Goal: Task Accomplishment & Management: Manage account settings

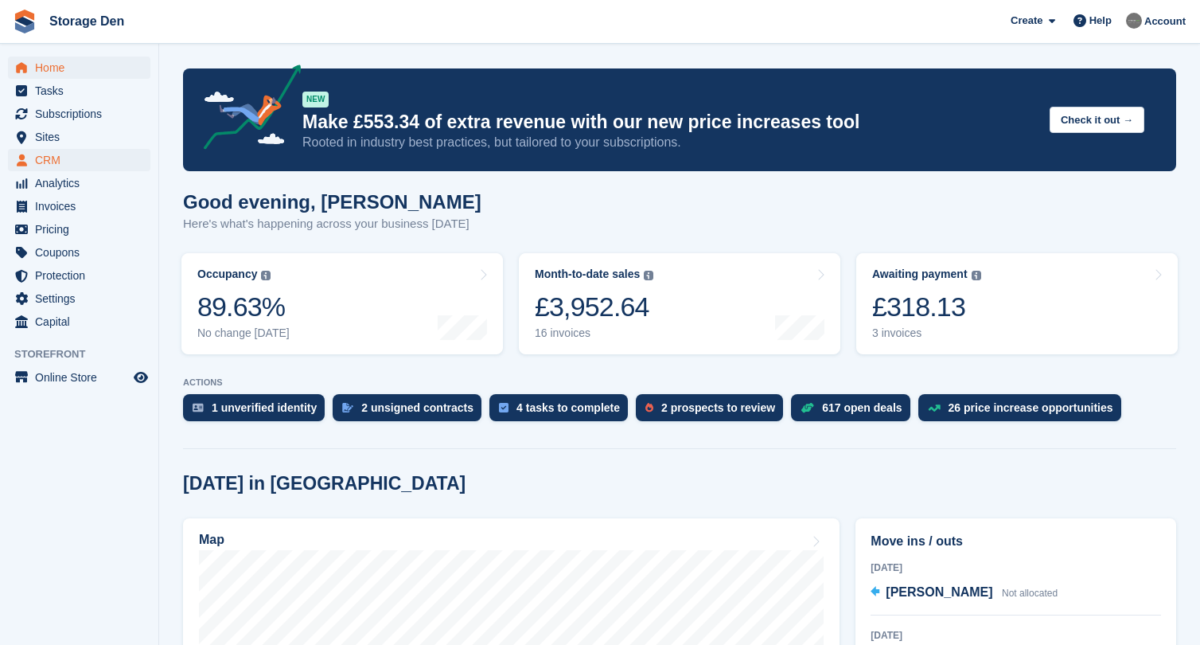
scroll to position [738, 0]
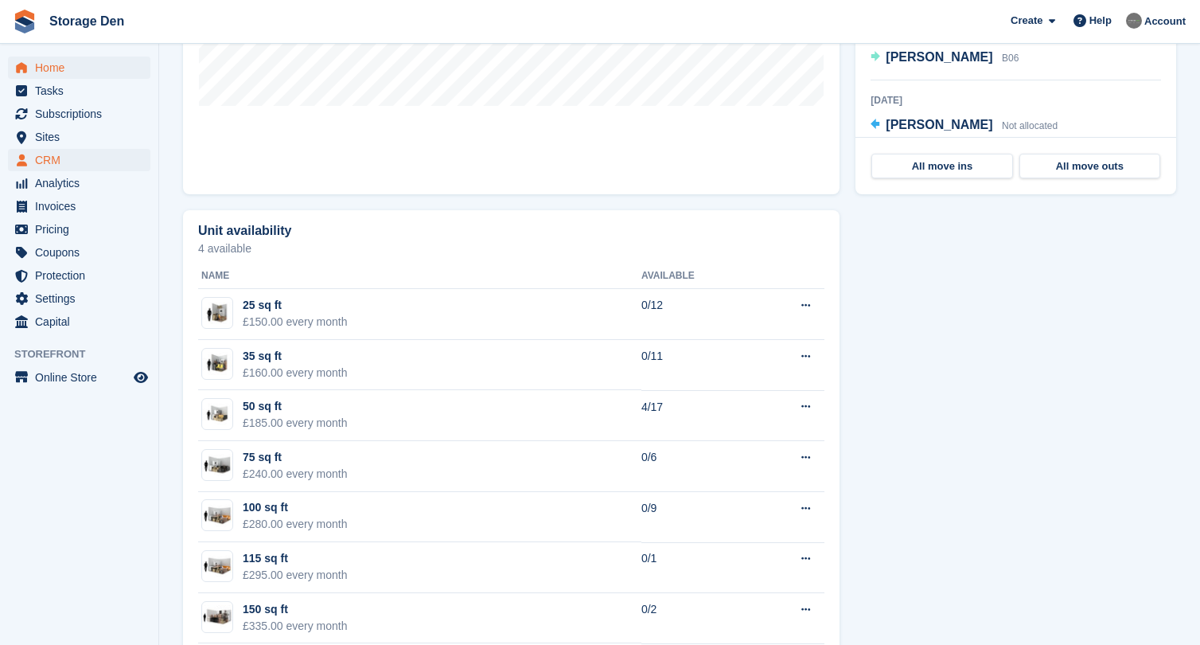
click at [86, 168] on span "CRM" at bounding box center [83, 160] width 96 height 22
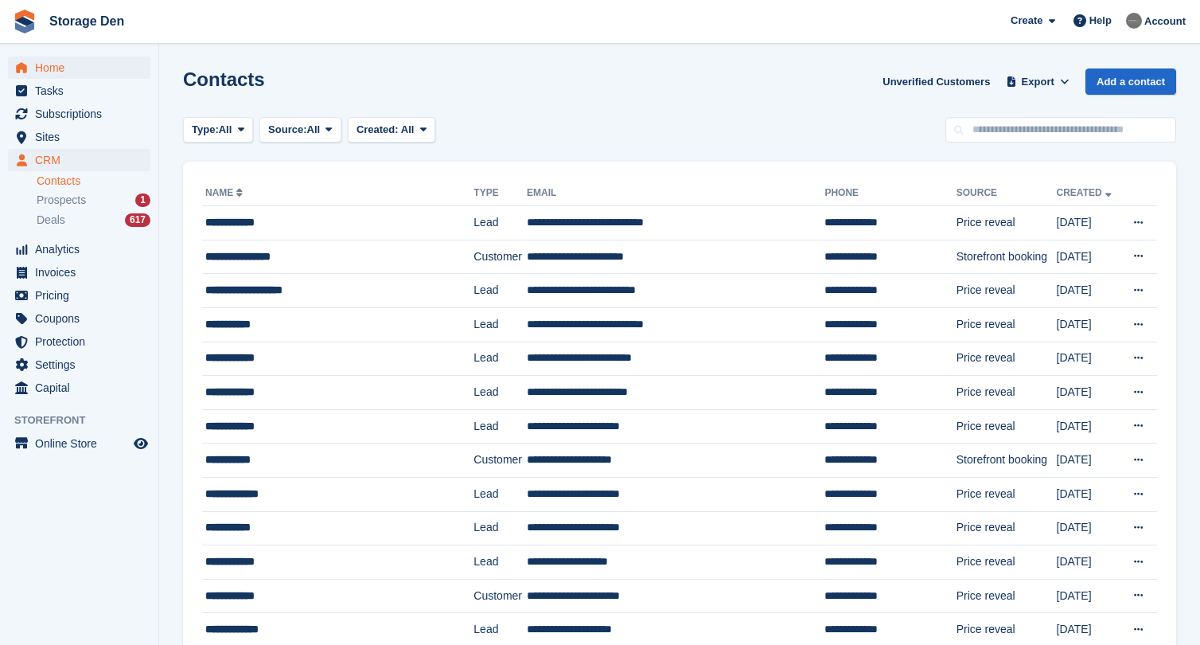
click at [93, 74] on span "Home" at bounding box center [83, 68] width 96 height 22
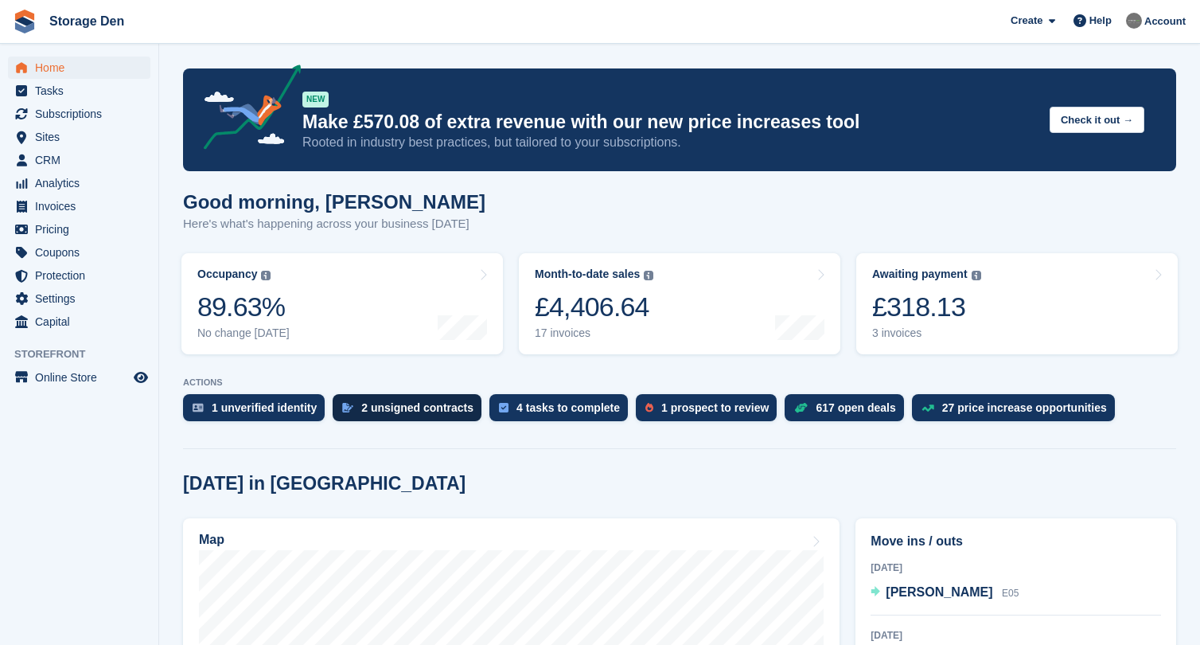
click at [369, 401] on div "2 unsigned contracts" at bounding box center [407, 407] width 149 height 27
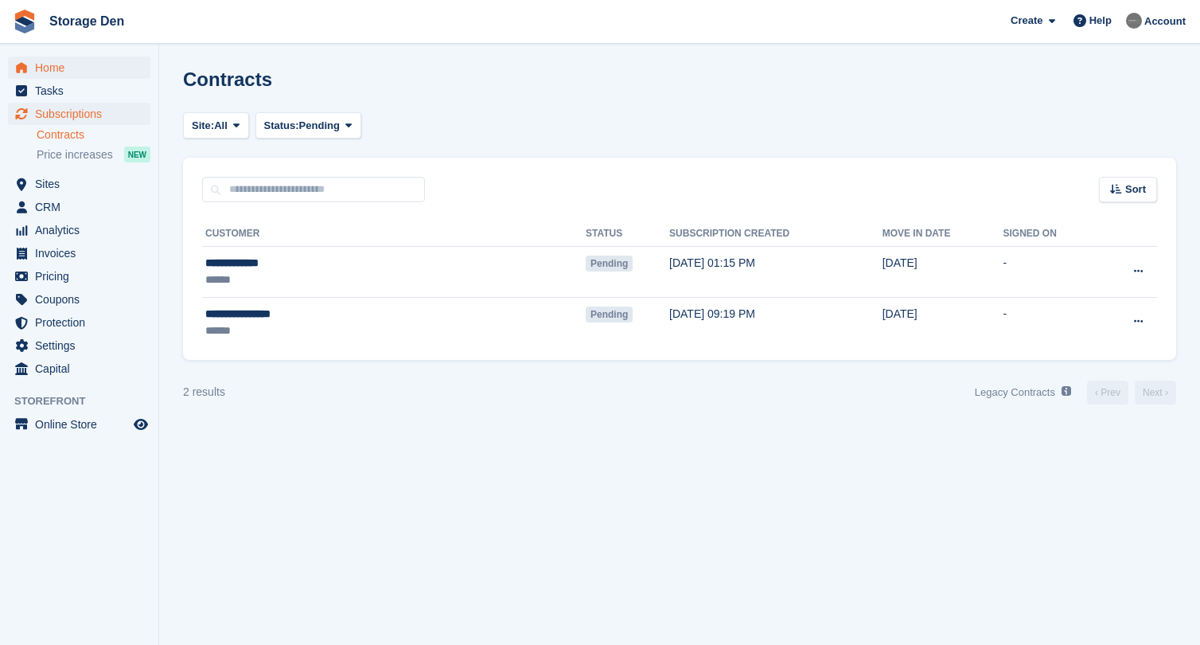
click at [122, 68] on span "Home" at bounding box center [83, 68] width 96 height 22
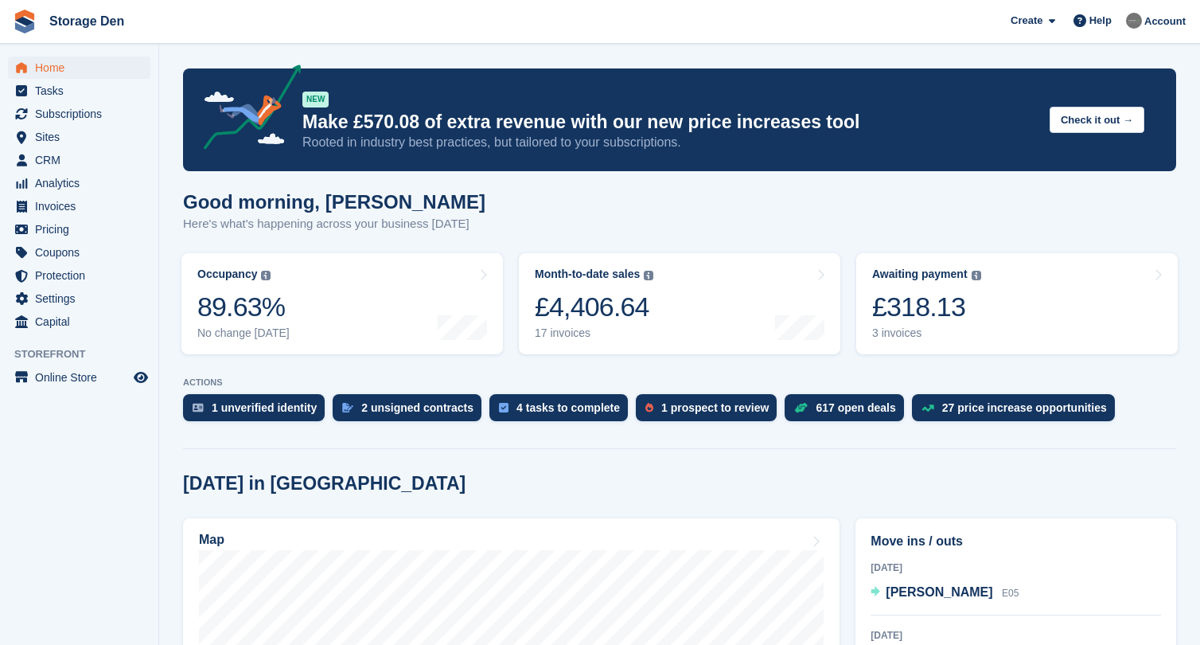
scroll to position [246, 0]
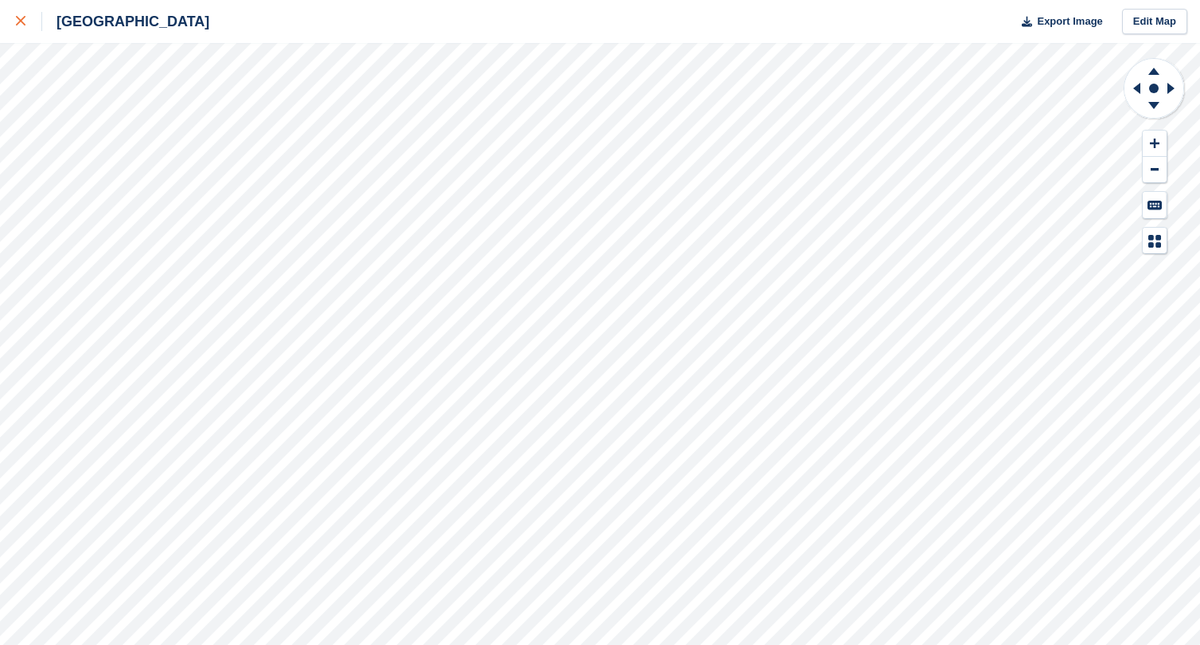
click at [22, 12] on div at bounding box center [29, 21] width 26 height 19
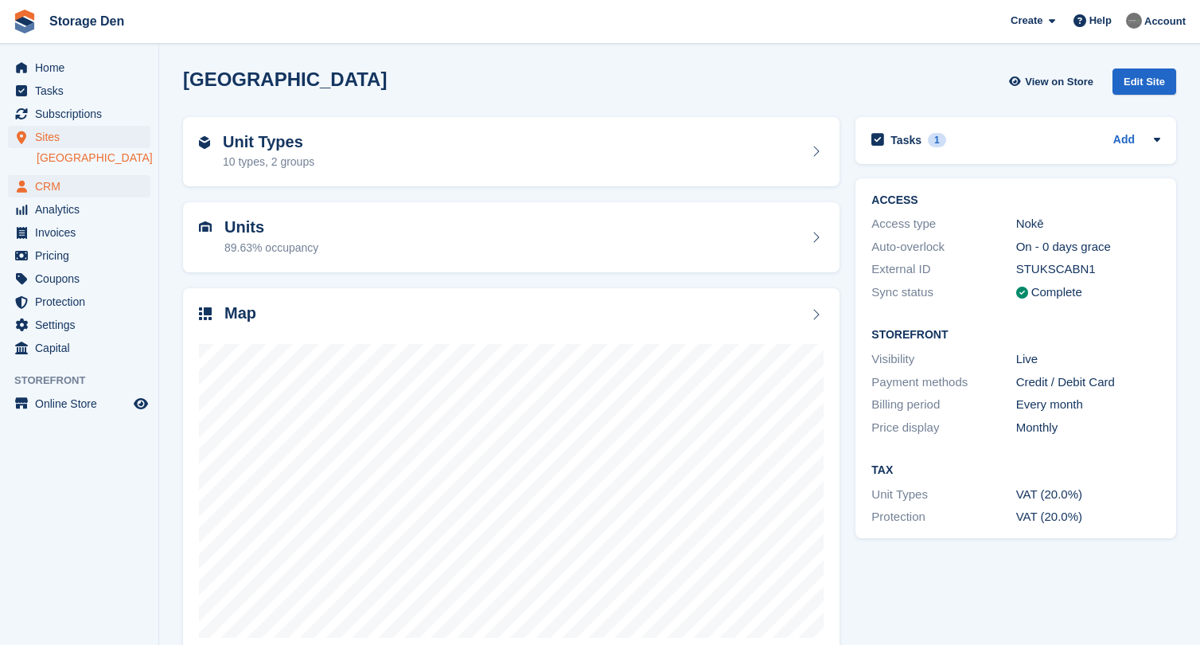
click at [48, 181] on span "CRM" at bounding box center [83, 186] width 96 height 22
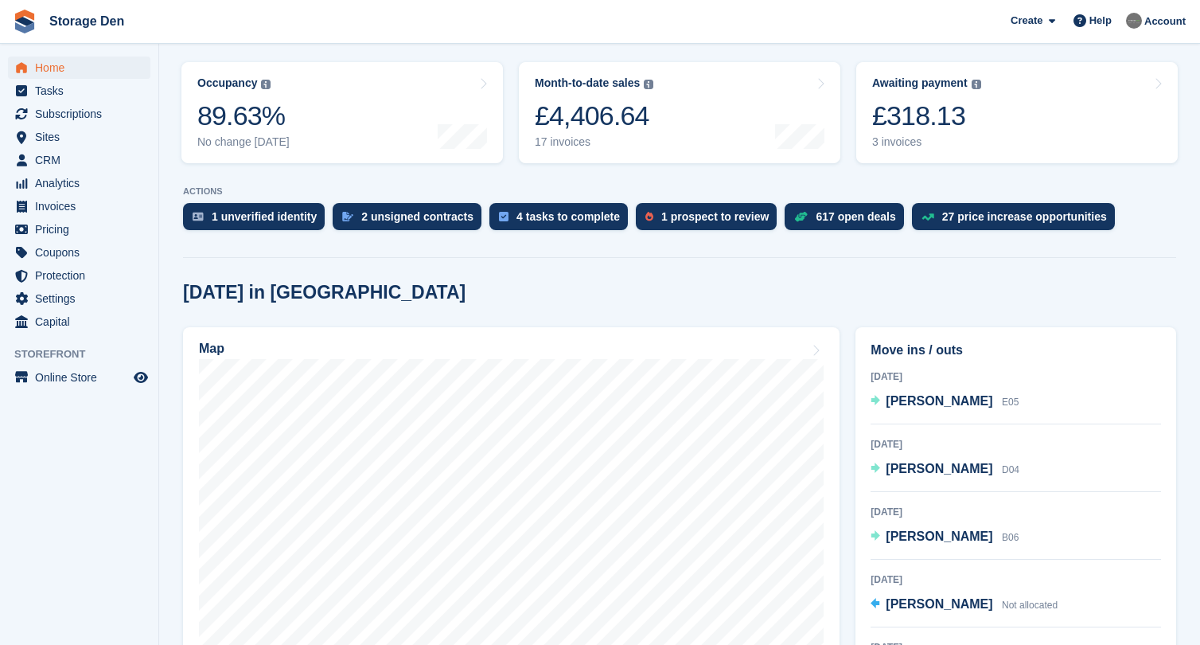
scroll to position [190, 0]
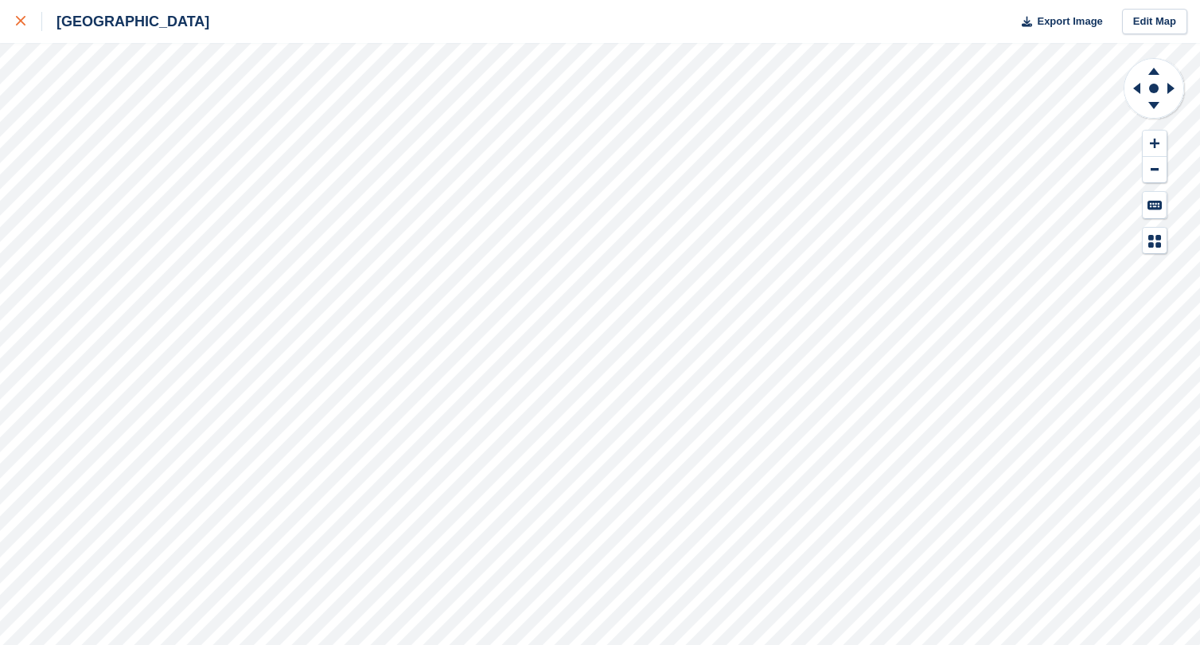
click at [22, 29] on div at bounding box center [29, 21] width 26 height 19
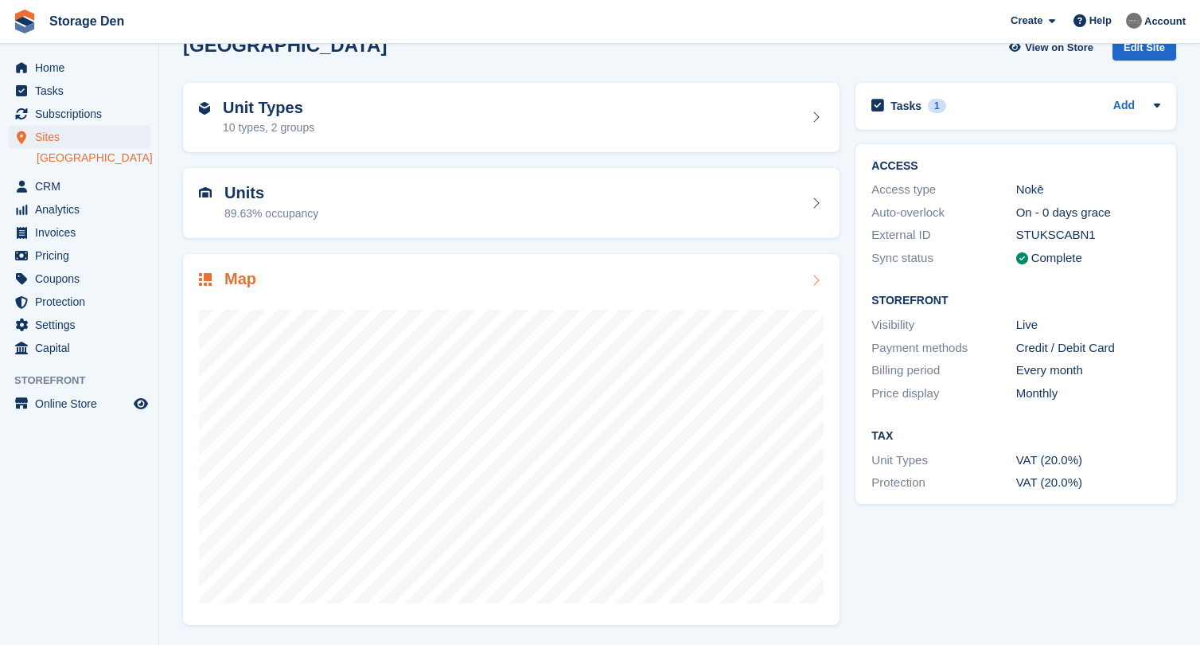
scroll to position [33, 0]
click at [67, 253] on span "Pricing" at bounding box center [83, 255] width 96 height 22
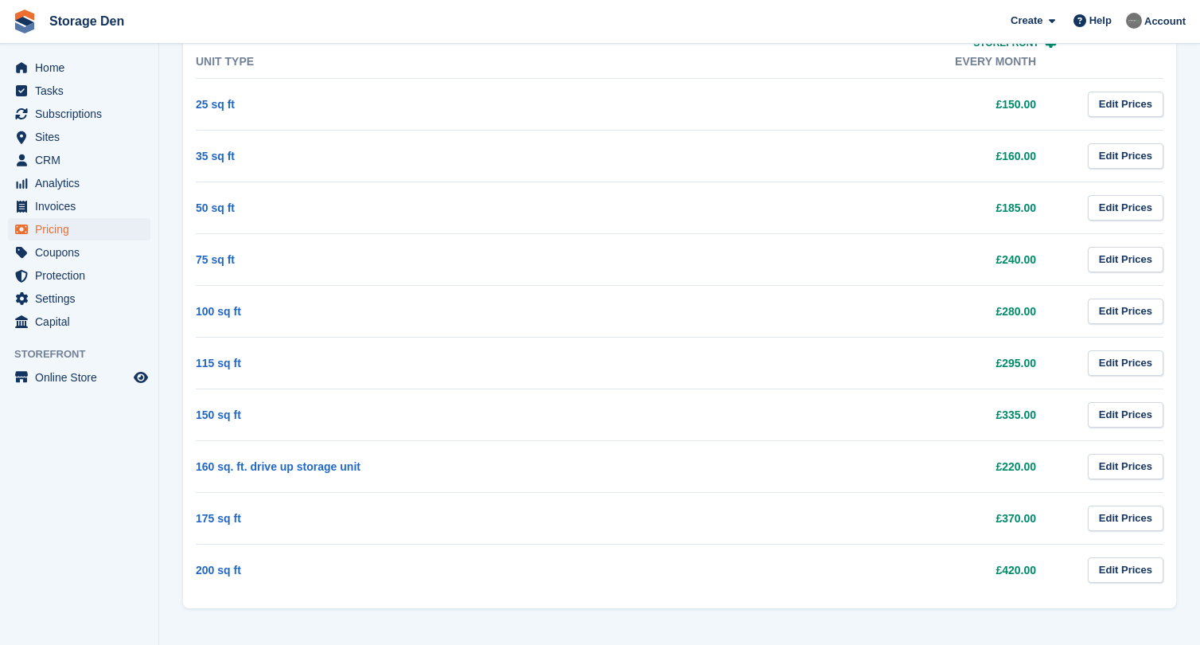
scroll to position [748, 0]
click at [1129, 366] on link "Edit Prices" at bounding box center [1126, 364] width 76 height 26
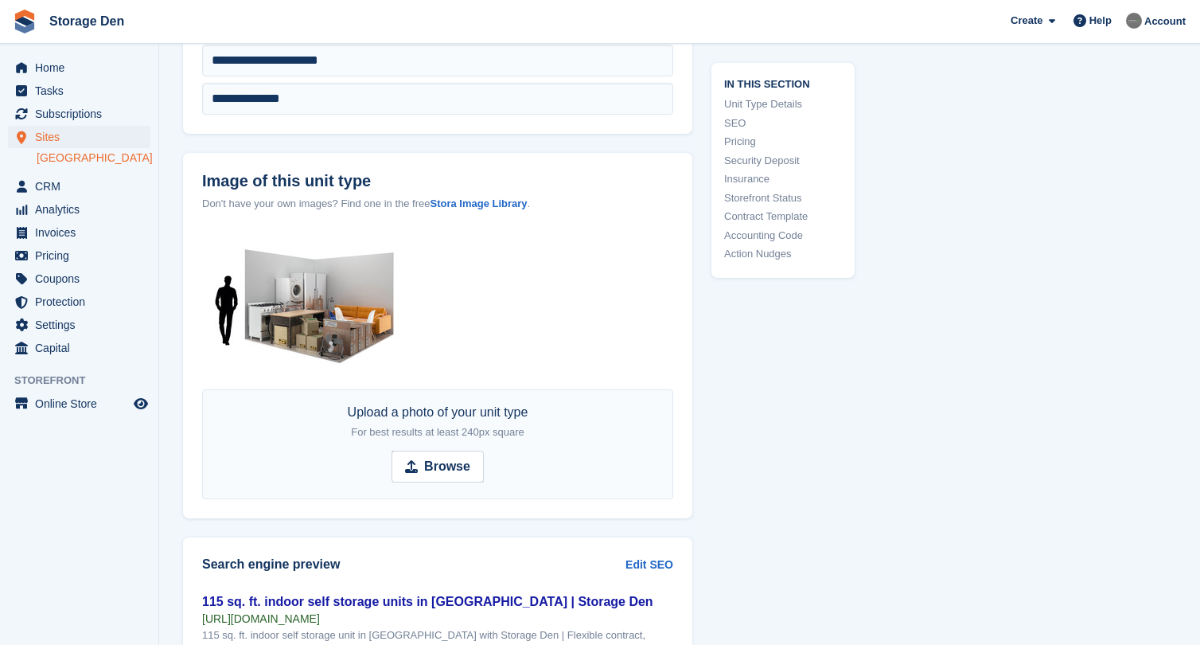
scroll to position [1258, 0]
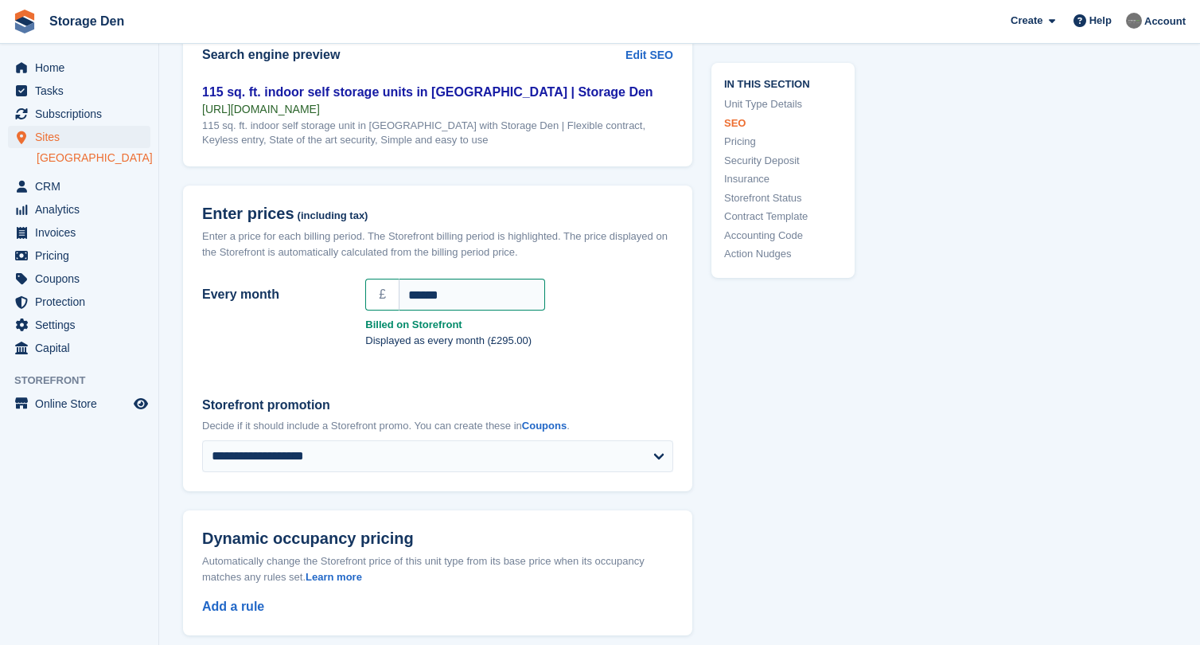
click at [162, 516] on section "**********" at bounding box center [679, 490] width 1041 height 3496
click at [67, 68] on span "Home" at bounding box center [83, 68] width 96 height 22
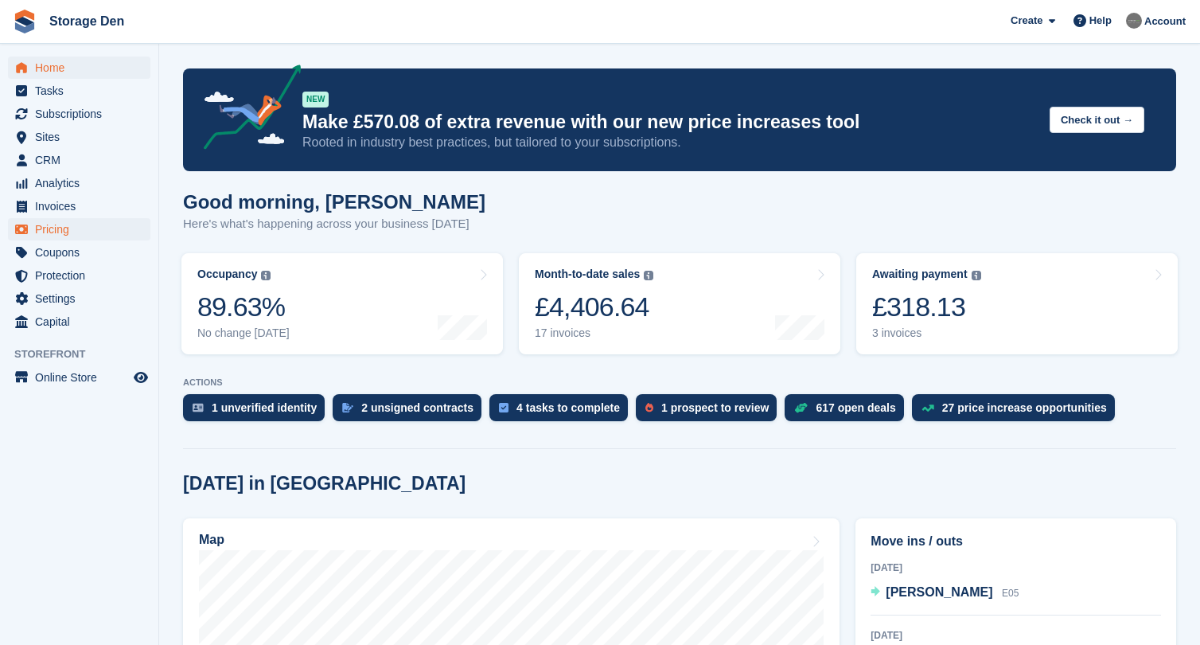
click at [80, 225] on span "Pricing" at bounding box center [83, 229] width 96 height 22
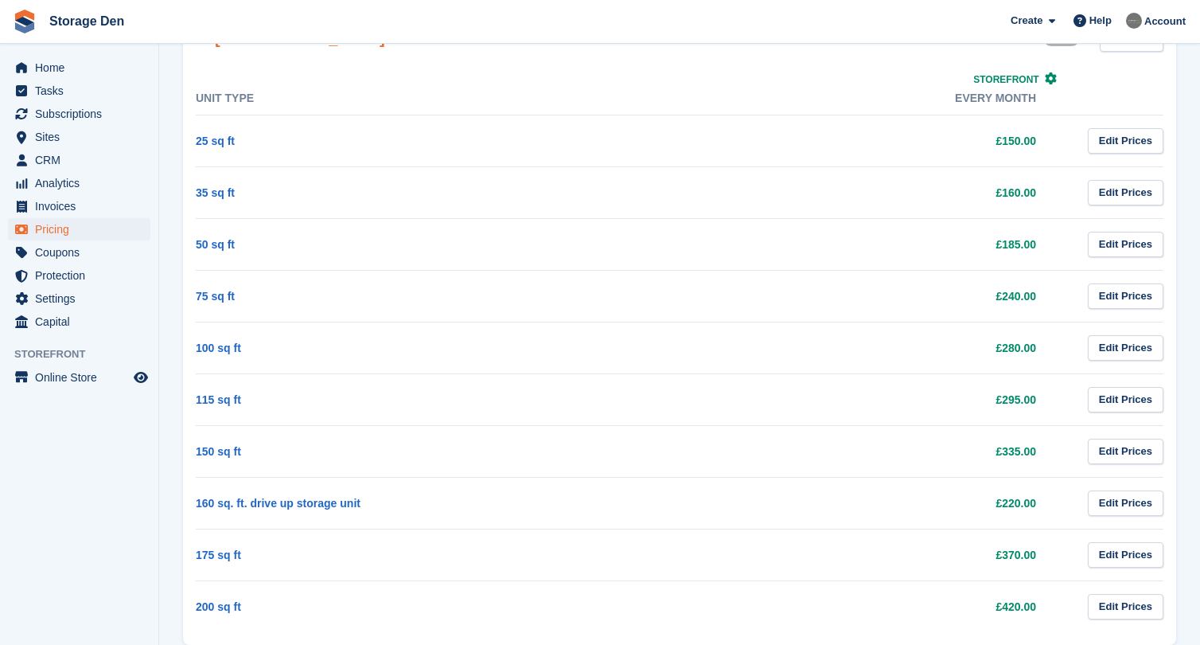
scroll to position [723, 0]
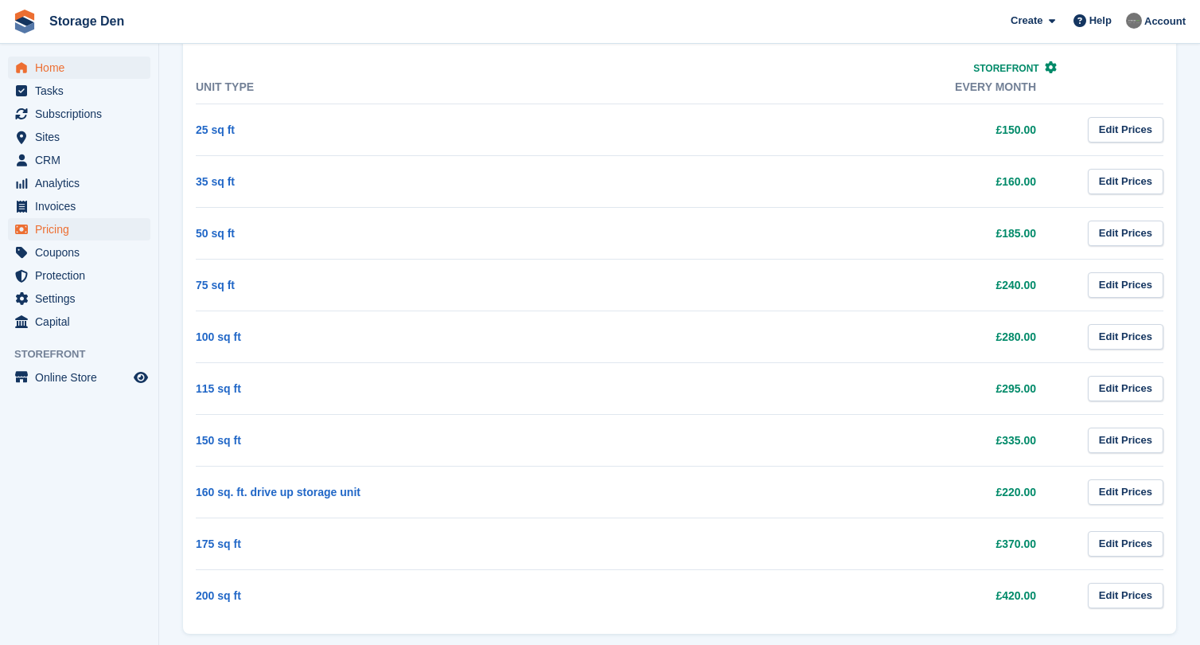
click at [96, 68] on span "Home" at bounding box center [83, 68] width 96 height 22
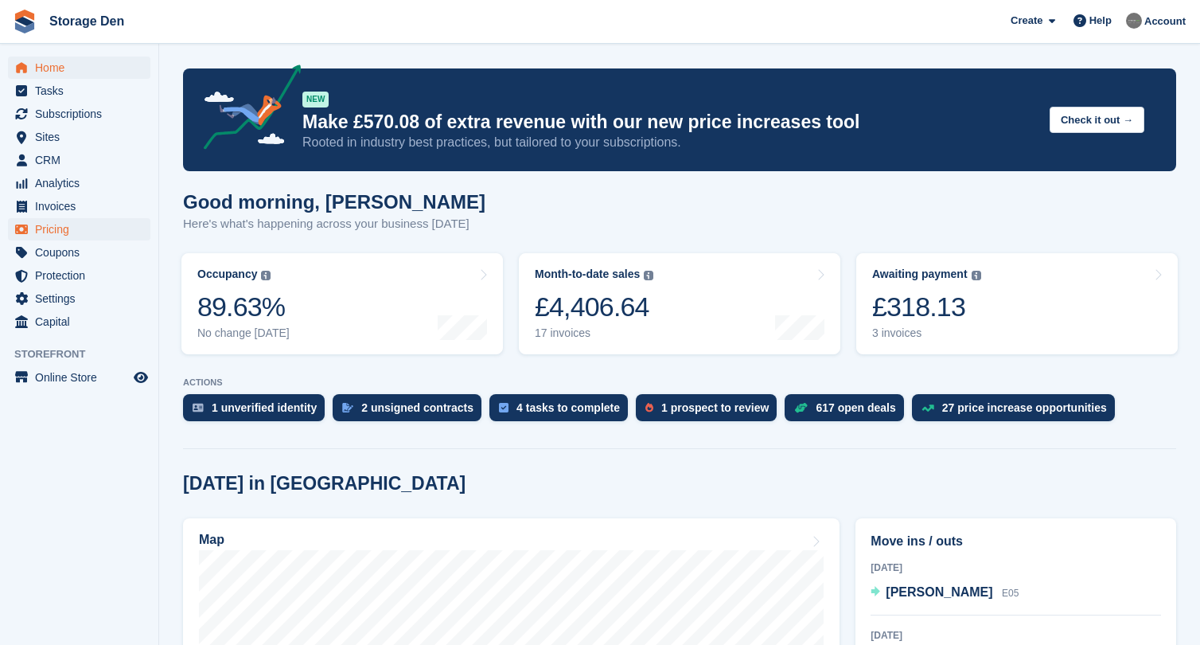
click at [58, 226] on span "Pricing" at bounding box center [83, 229] width 96 height 22
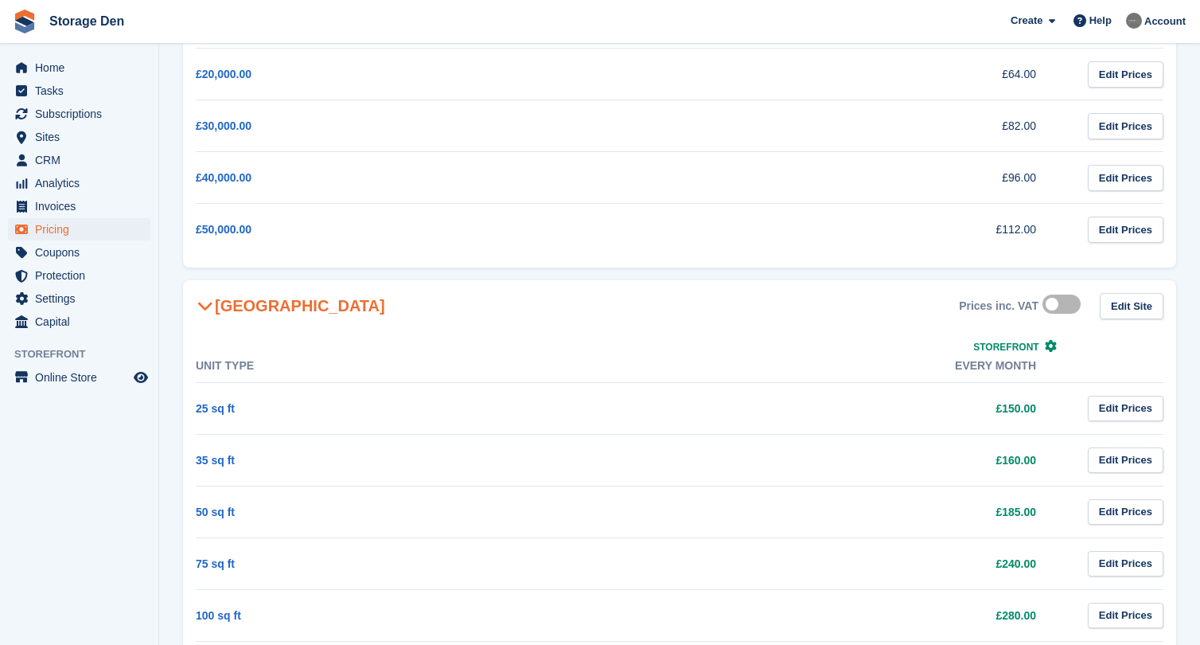
scroll to position [486, 0]
